Goal: Task Accomplishment & Management: Complete application form

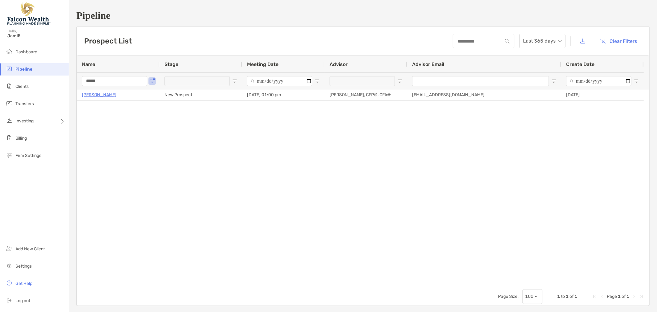
click at [122, 84] on input "*****" at bounding box center [114, 81] width 65 height 10
click at [122, 85] on input "*****" at bounding box center [114, 81] width 65 height 10
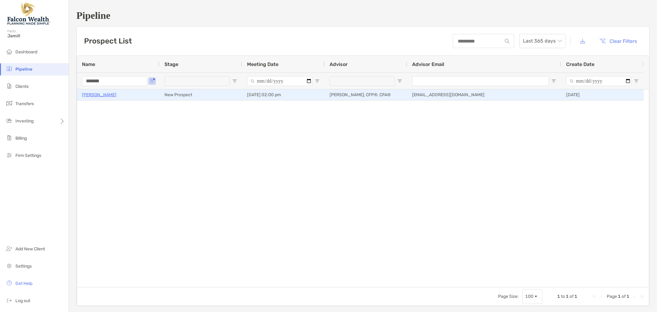
type input "*******"
click at [102, 94] on p "[PERSON_NAME]" at bounding box center [99, 95] width 34 height 8
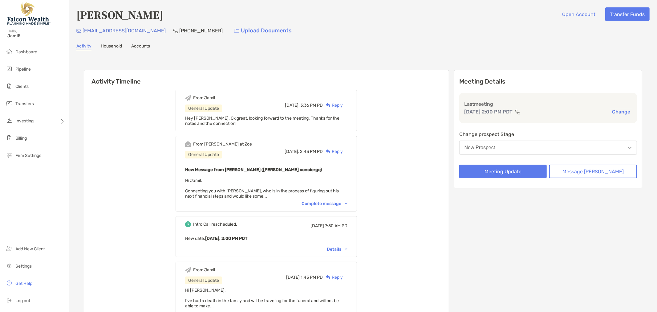
click at [517, 146] on button "New Prospect" at bounding box center [548, 147] width 178 height 14
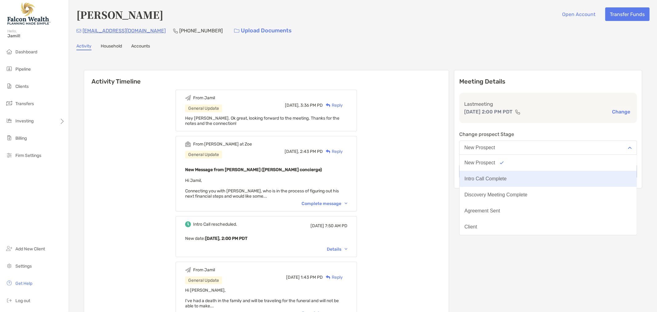
click at [506, 176] on div "Intro Call Complete" at bounding box center [485, 179] width 42 height 6
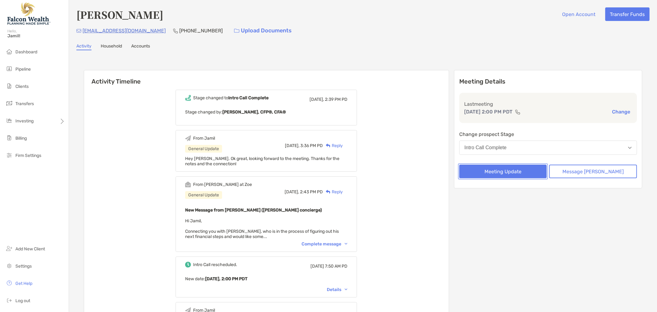
click at [529, 172] on button "Meeting Update" at bounding box center [503, 171] width 88 height 14
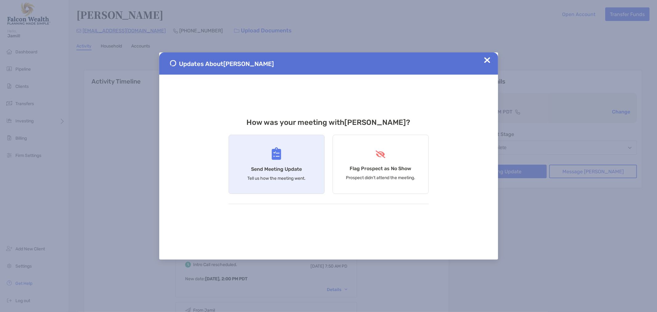
click at [269, 168] on h4 "Send Meeting Update" at bounding box center [276, 169] width 51 height 6
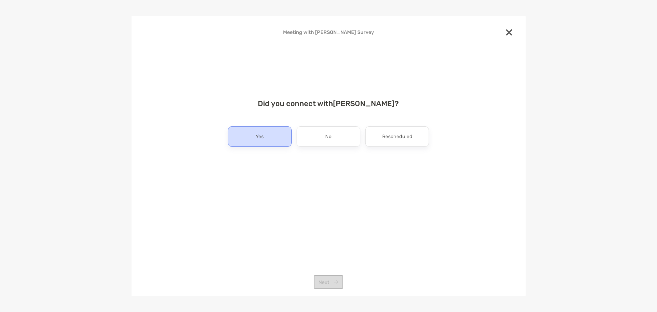
click at [273, 136] on div "Yes" at bounding box center [260, 136] width 64 height 20
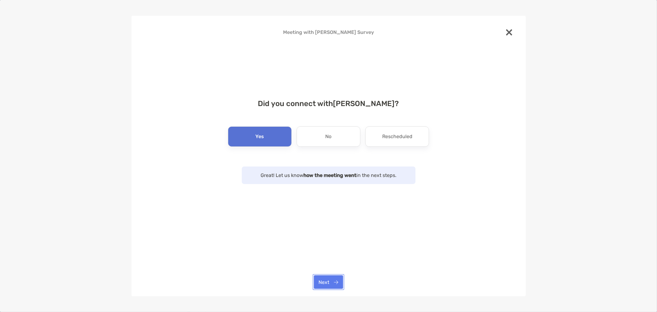
click at [324, 286] on button "Next" at bounding box center [328, 282] width 29 height 14
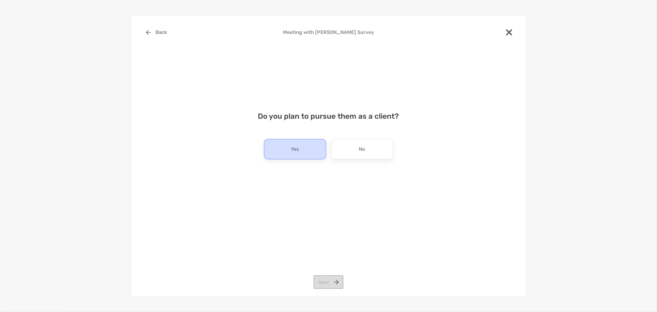
click at [305, 146] on div "Yes" at bounding box center [295, 149] width 62 height 20
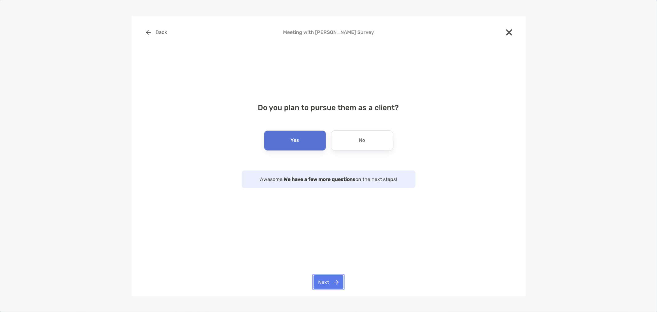
click at [328, 288] on button "Next" at bounding box center [328, 282] width 30 height 14
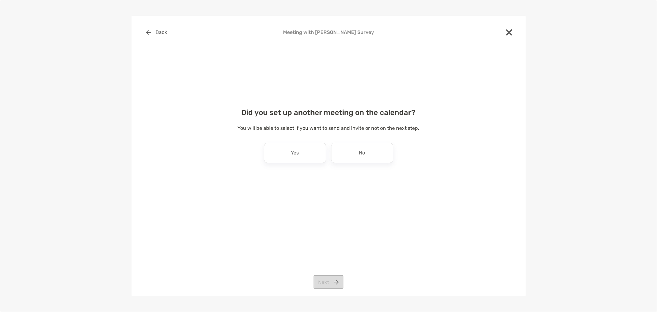
drag, startPoint x: 284, startPoint y: 152, endPoint x: 324, endPoint y: 211, distance: 71.6
click at [284, 152] on div "Yes" at bounding box center [295, 153] width 62 height 20
click at [333, 284] on button "Next" at bounding box center [328, 282] width 30 height 14
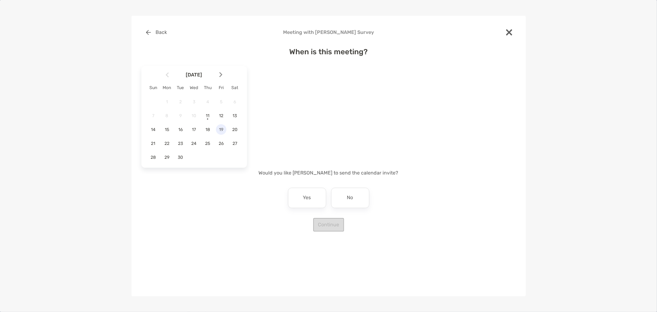
click at [220, 130] on span "19" at bounding box center [221, 129] width 10 height 5
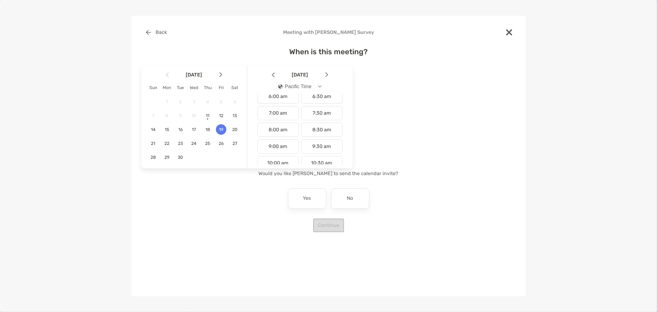
scroll to position [137, 0]
click at [318, 110] on div "9:30 am" at bounding box center [321, 113] width 41 height 14
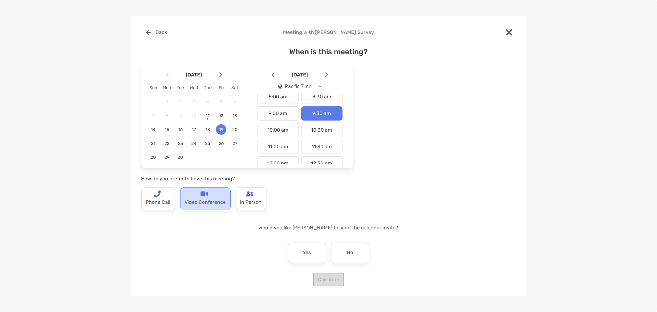
click at [207, 201] on p "Video Conference" at bounding box center [205, 202] width 41 height 10
click at [358, 250] on div "No" at bounding box center [350, 252] width 38 height 20
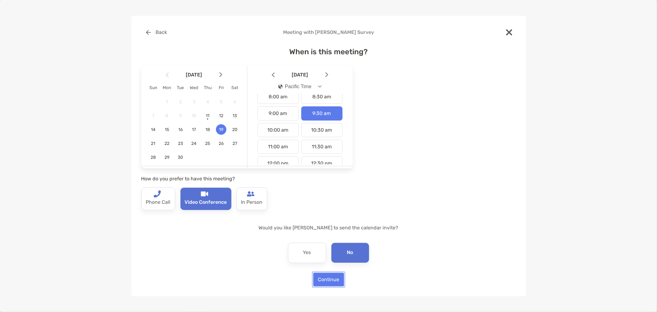
click at [329, 282] on button "Continue" at bounding box center [328, 279] width 31 height 14
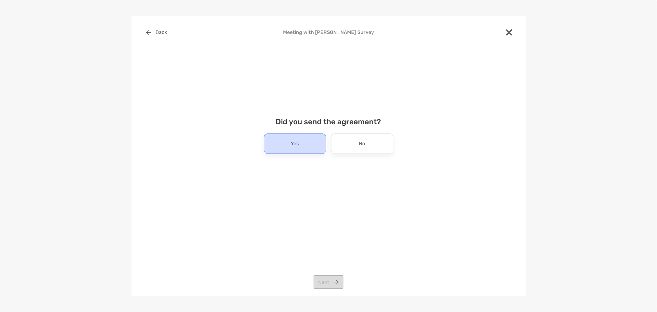
click at [276, 140] on div "Yes" at bounding box center [295, 143] width 62 height 20
click at [320, 283] on button "Next" at bounding box center [328, 282] width 30 height 14
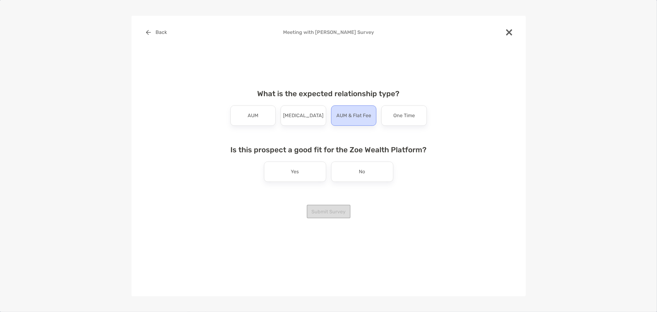
click at [338, 119] on p "AUM & Flat Fee" at bounding box center [353, 116] width 35 height 10
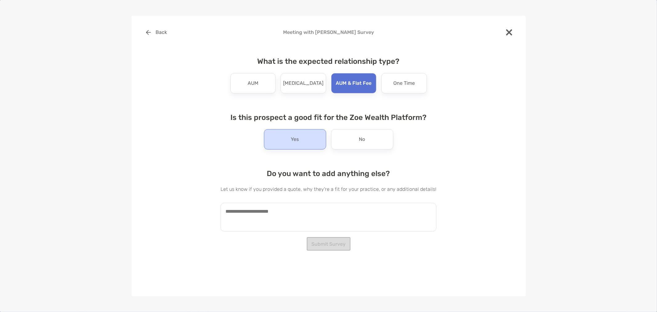
click at [298, 138] on p "Yes" at bounding box center [295, 139] width 8 height 10
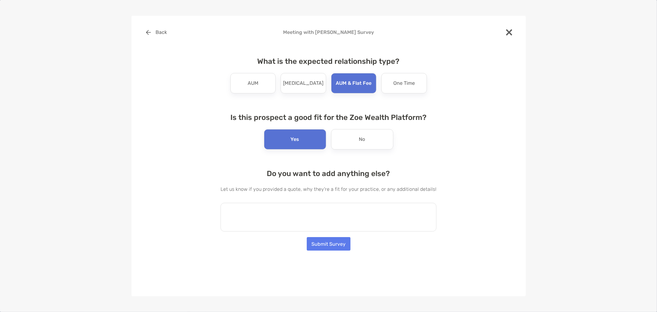
click at [292, 215] on textarea at bounding box center [328, 217] width 216 height 29
type textarea "**********"
click at [315, 245] on button "Submit Survey" at bounding box center [329, 244] width 44 height 14
